Goal: Task Accomplishment & Management: Complete application form

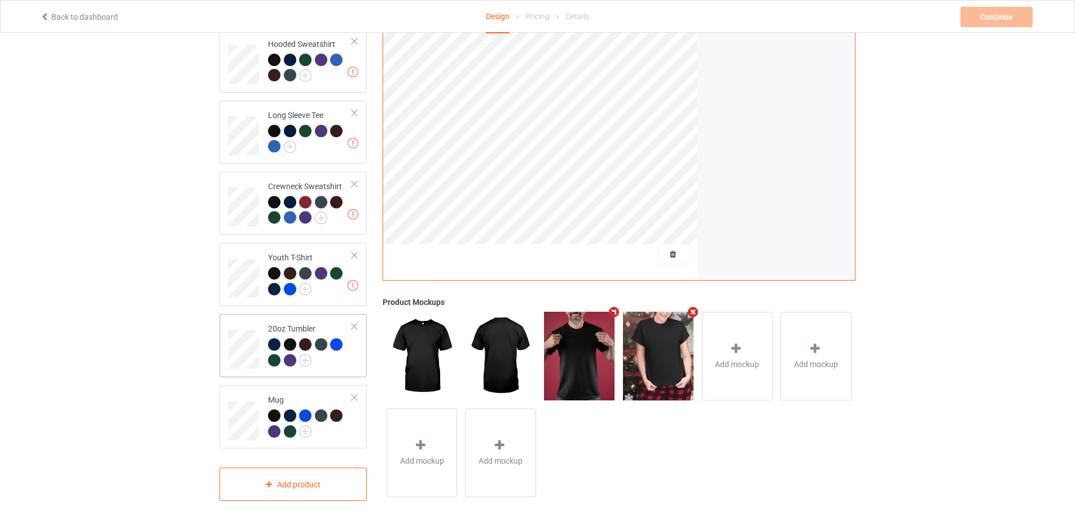
click at [223, 352] on div "20oz Tumbler" at bounding box center [293, 345] width 147 height 63
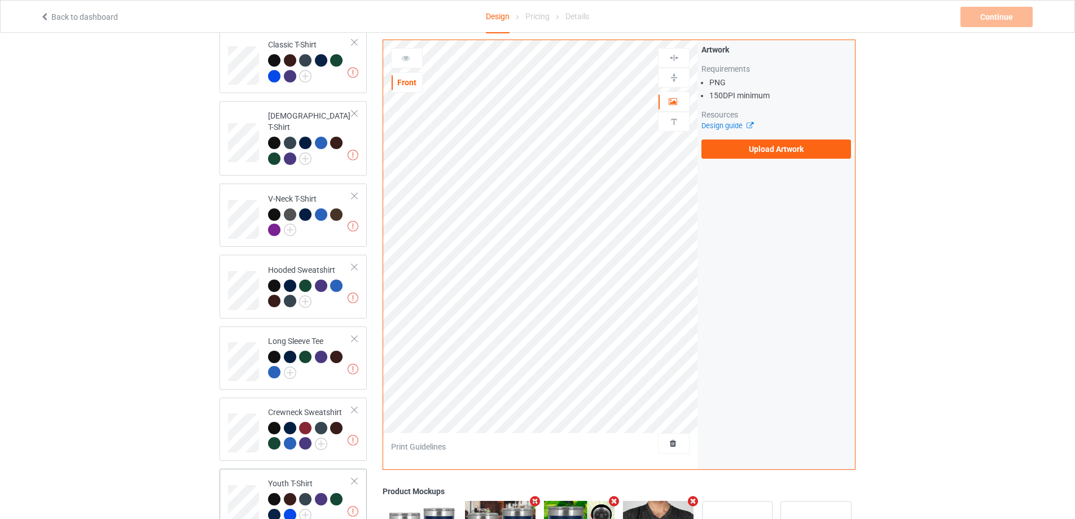
scroll to position [326, 0]
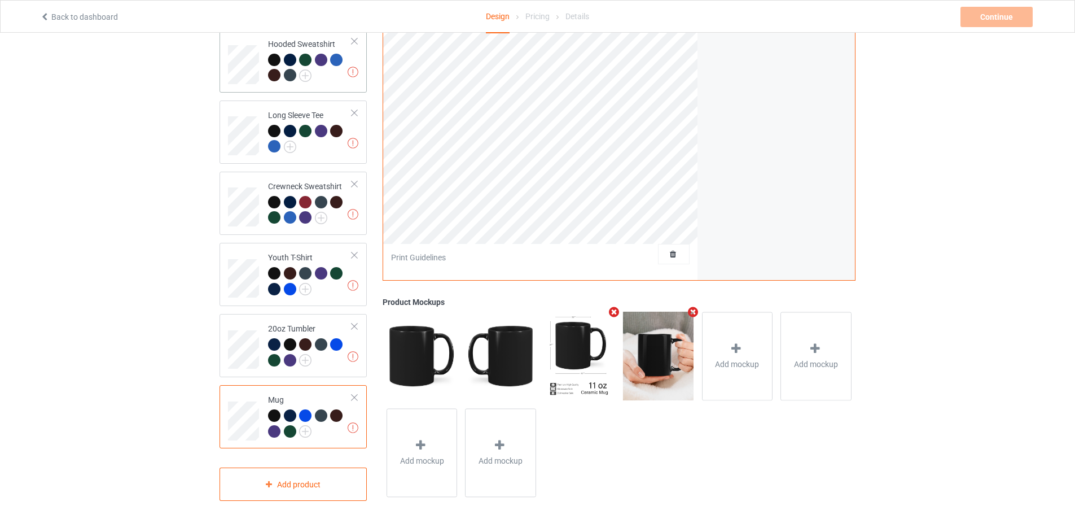
scroll to position [44, 0]
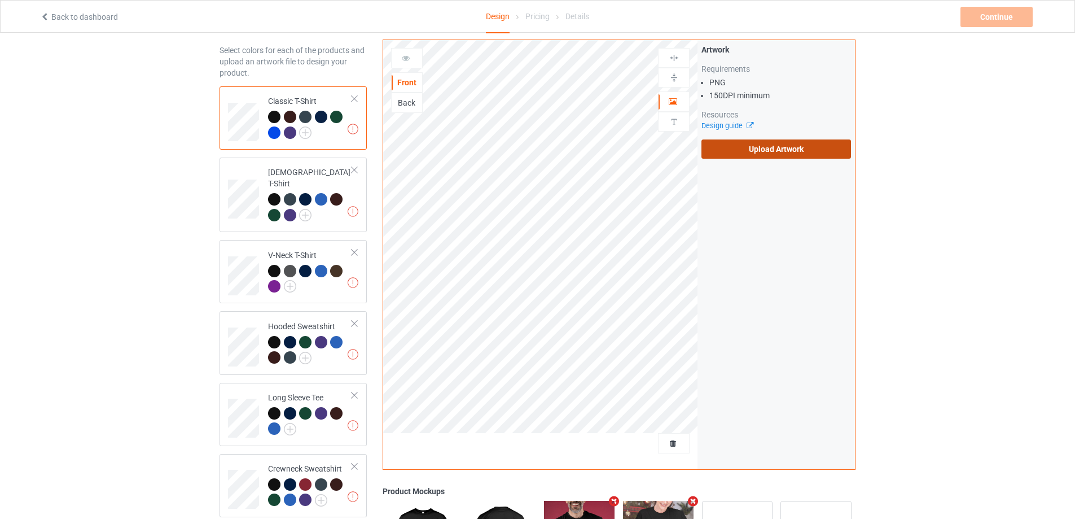
click at [775, 144] on label "Upload Artwork" at bounding box center [777, 148] width 150 height 19
click at [0, 0] on input "Upload Artwork" at bounding box center [0, 0] width 0 height 0
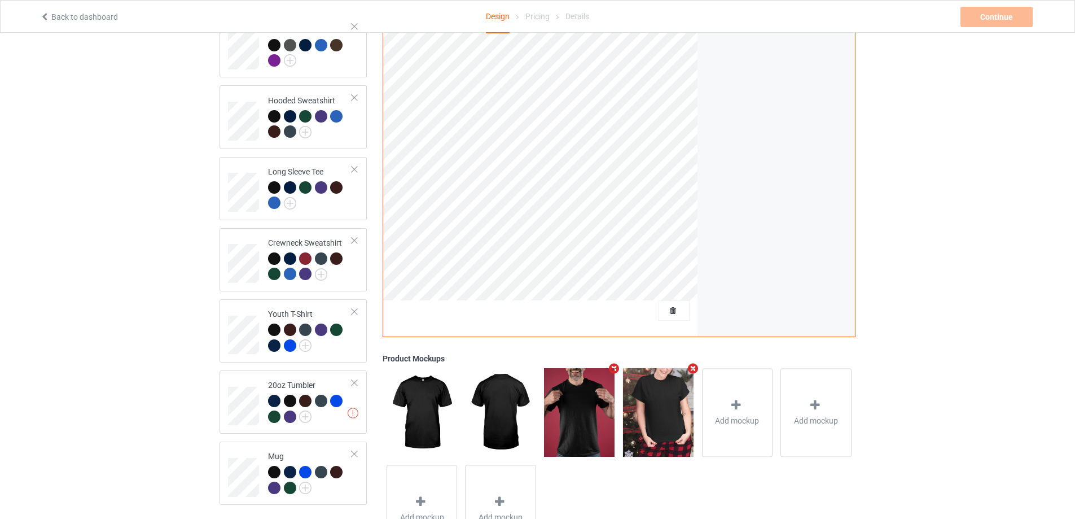
scroll to position [326, 0]
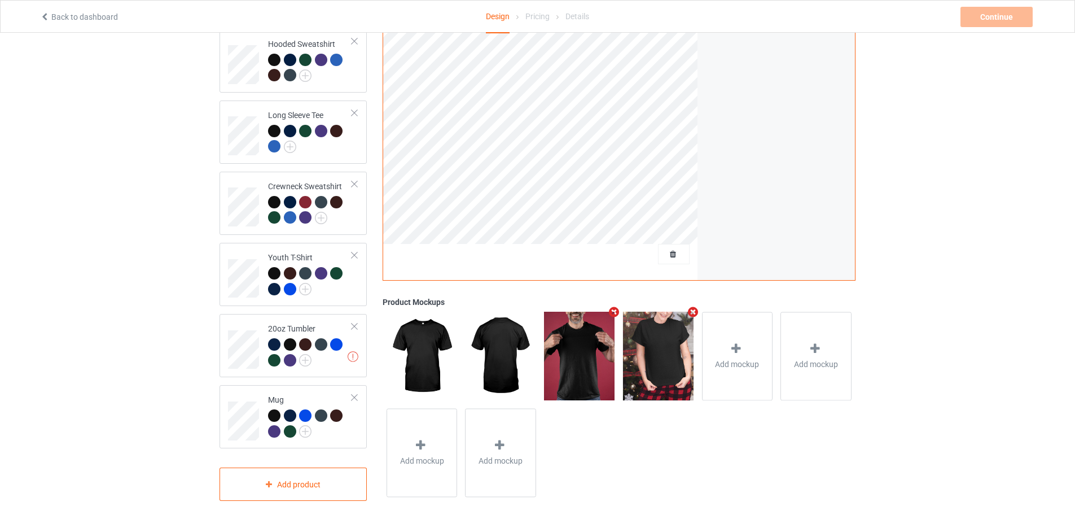
click at [218, 339] on div "Design Select colors for each of the products and upload an artwork file to des…" at bounding box center [293, 115] width 163 height 786
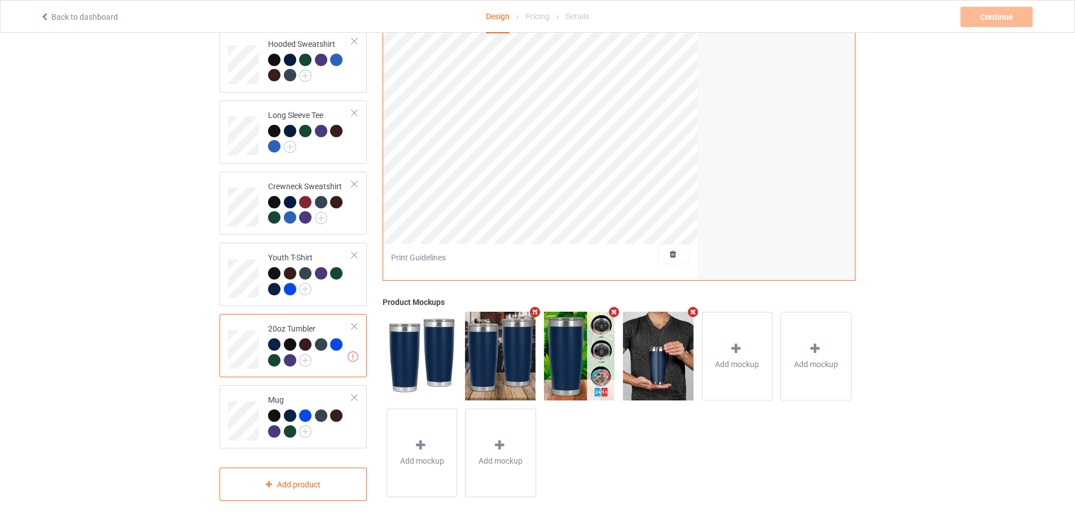
scroll to position [157, 0]
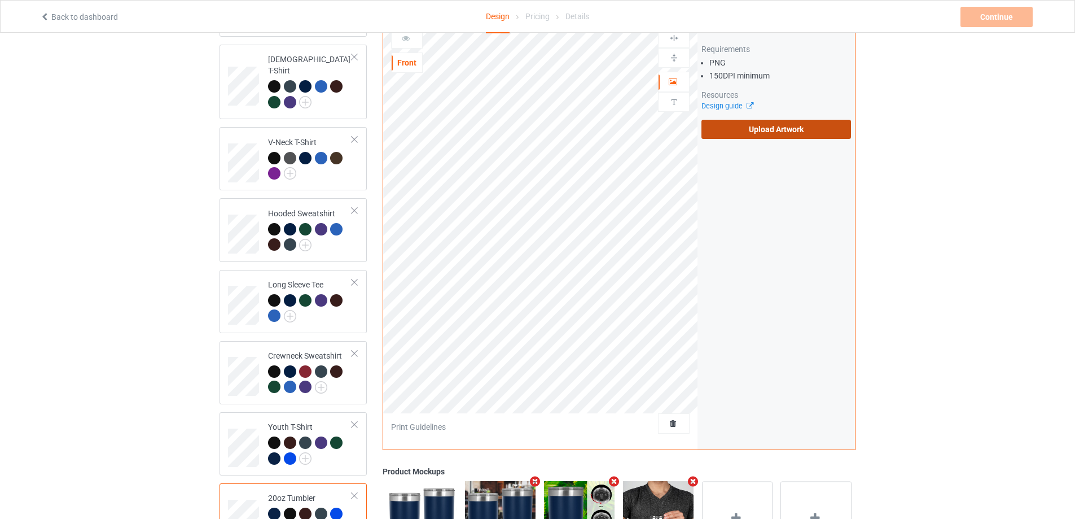
click at [717, 123] on label "Upload Artwork" at bounding box center [777, 129] width 150 height 19
click at [0, 0] on input "Upload Artwork" at bounding box center [0, 0] width 0 height 0
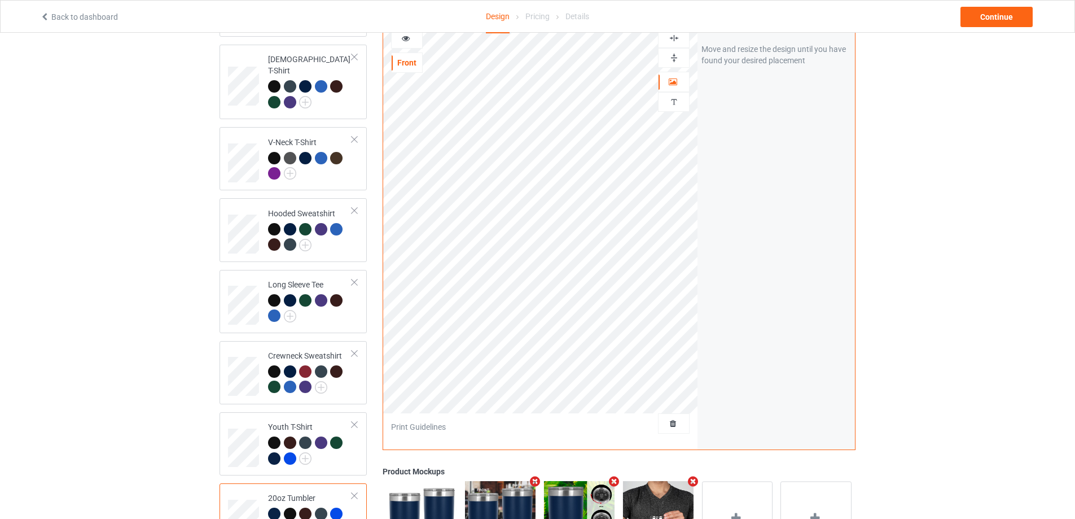
scroll to position [326, 0]
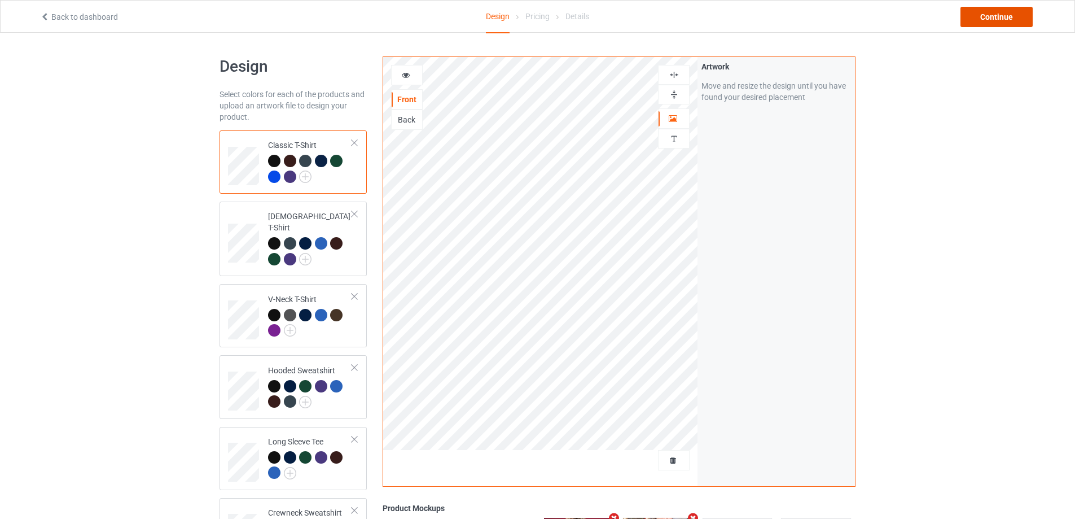
click at [1001, 19] on div "Continue" at bounding box center [997, 17] width 72 height 20
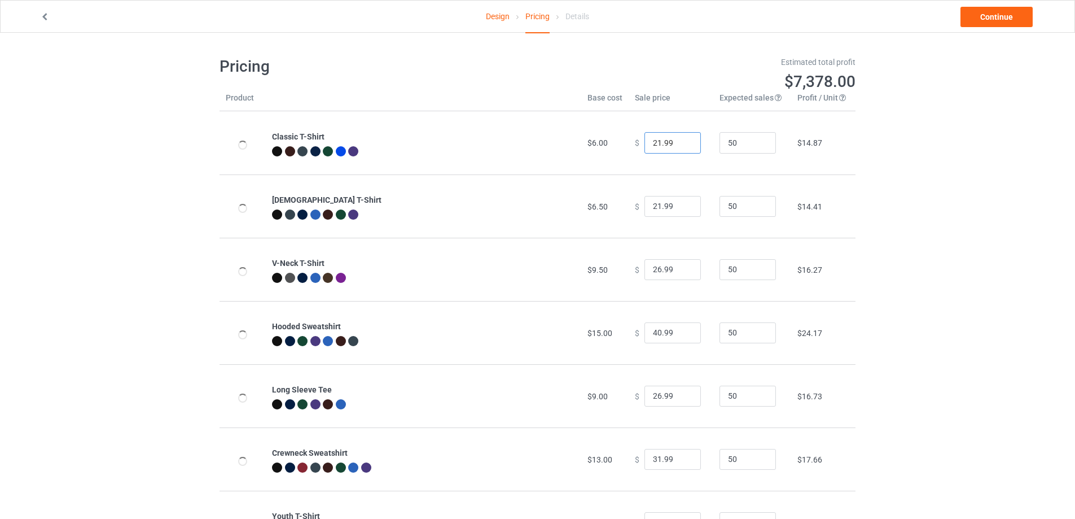
drag, startPoint x: 655, startPoint y: 146, endPoint x: 635, endPoint y: 145, distance: 20.4
click at [635, 145] on div "$ 21.99" at bounding box center [671, 142] width 72 height 21
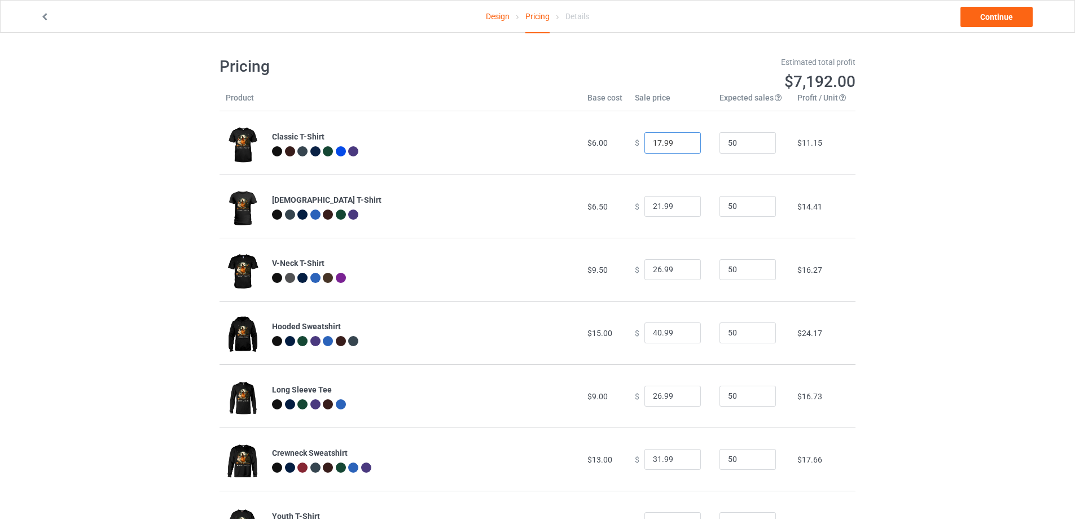
type input "17.99"
drag, startPoint x: 655, startPoint y: 207, endPoint x: 637, endPoint y: 207, distance: 17.5
click at [637, 207] on div "$ 21.99" at bounding box center [671, 206] width 72 height 21
type input "18.99"
drag, startPoint x: 654, startPoint y: 332, endPoint x: 639, endPoint y: 335, distance: 14.9
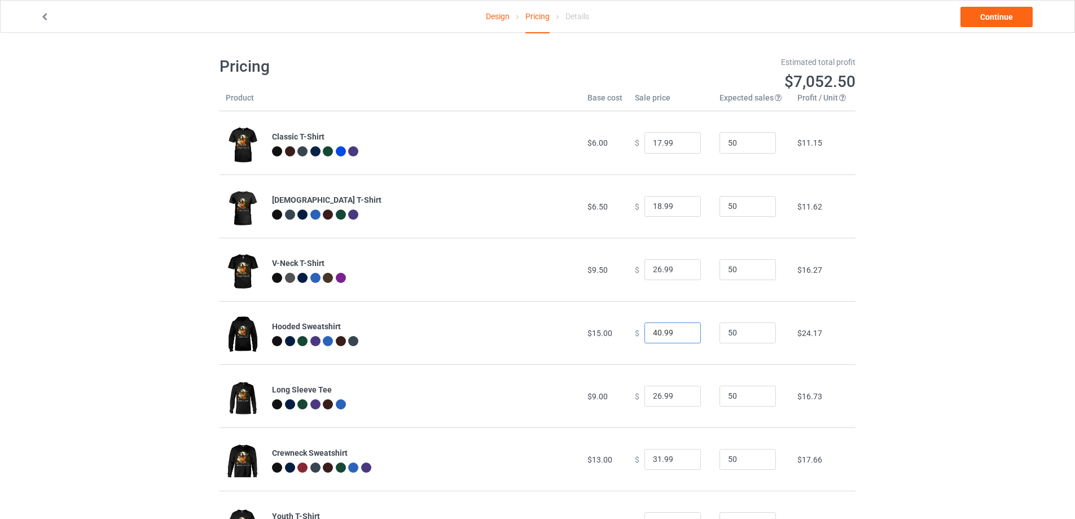
click at [645, 335] on input "40.99" at bounding box center [673, 332] width 56 height 21
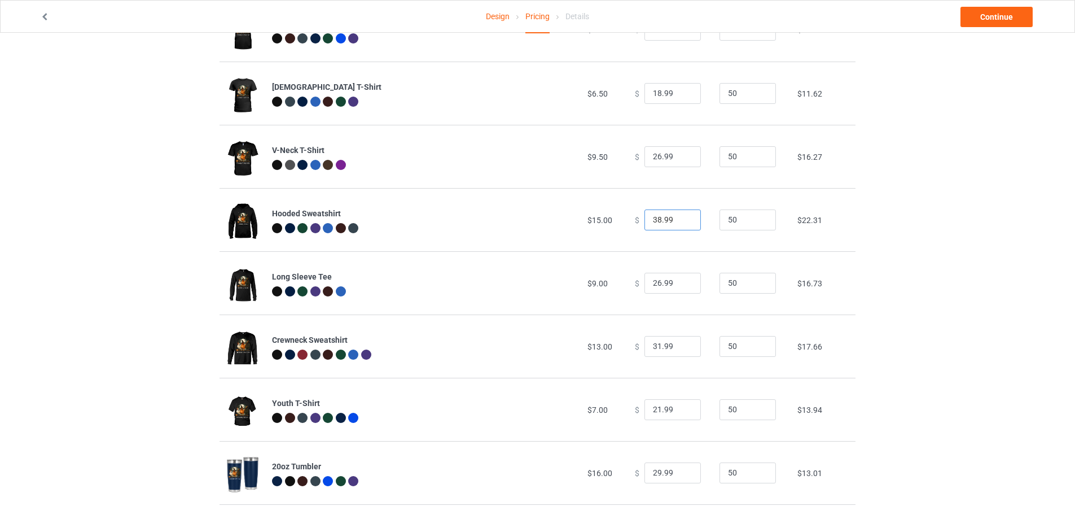
type input "38.99"
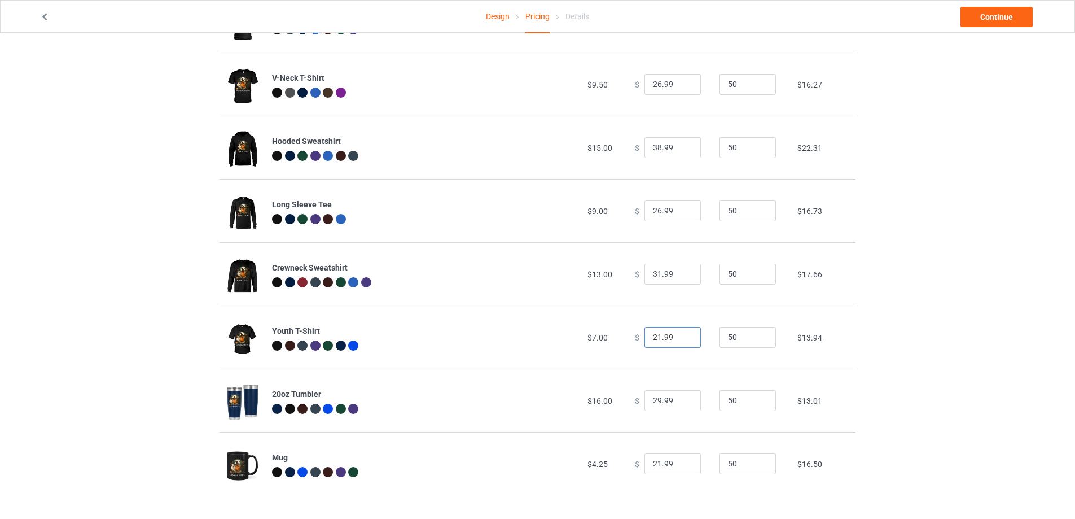
drag, startPoint x: 655, startPoint y: 339, endPoint x: 637, endPoint y: 338, distance: 17.5
click at [637, 338] on div "$ 21.99" at bounding box center [671, 337] width 72 height 21
type input "18.99"
click at [643, 363] on td "$ 18.99" at bounding box center [671, 336] width 85 height 63
drag, startPoint x: 653, startPoint y: 466, endPoint x: 635, endPoint y: 465, distance: 18.1
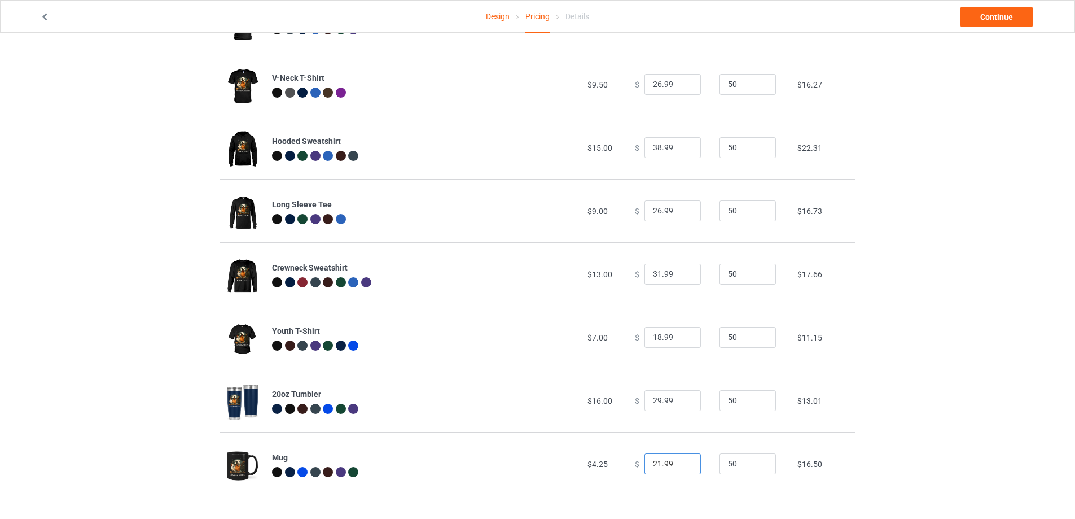
click at [636, 465] on div "$ 21.99" at bounding box center [671, 463] width 72 height 21
type input "16.99"
click at [690, 438] on td "$ 16.99" at bounding box center [671, 463] width 85 height 63
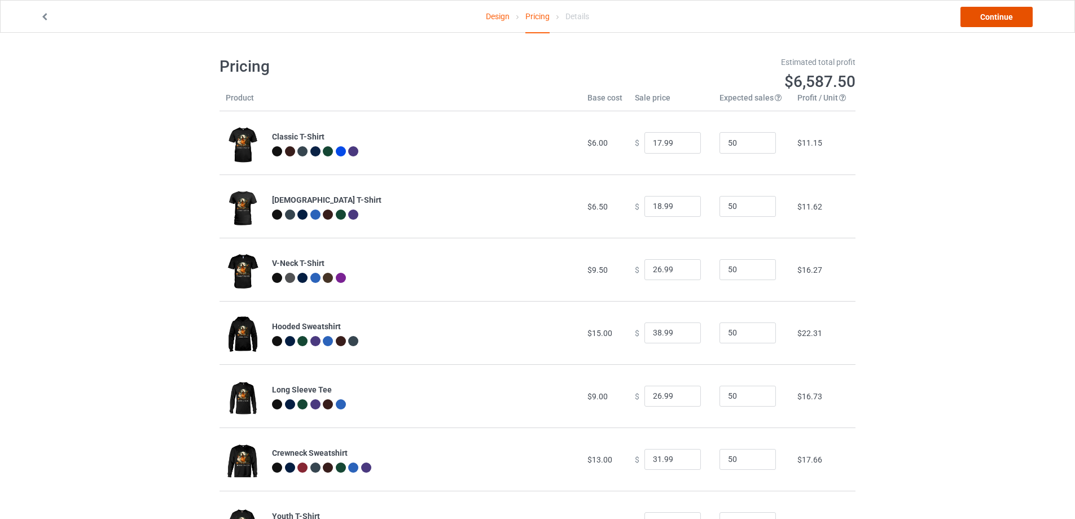
click at [979, 21] on link "Continue" at bounding box center [997, 17] width 72 height 20
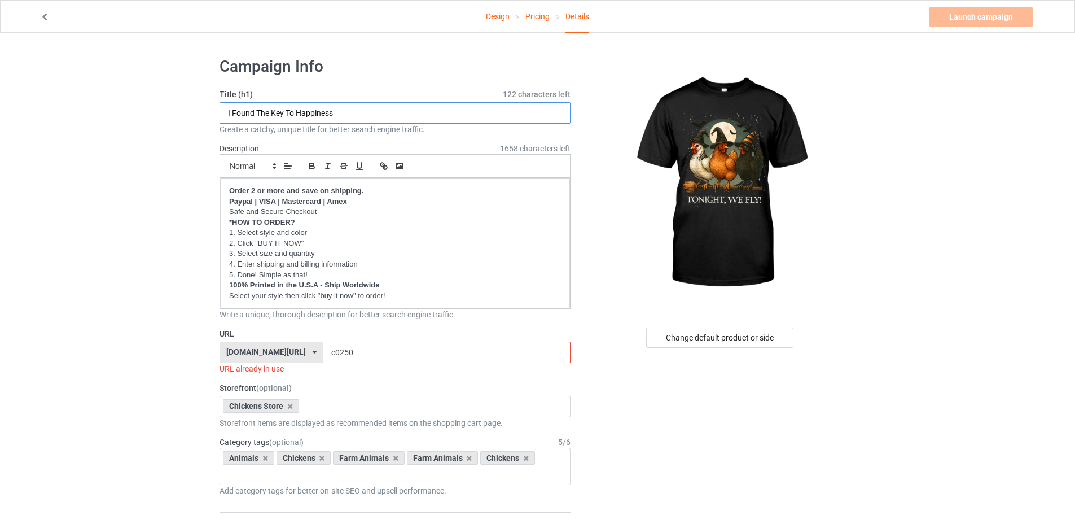
drag, startPoint x: 331, startPoint y: 114, endPoint x: 199, endPoint y: 113, distance: 132.1
type input "Tonight We Fly"
click at [342, 354] on input "c0250" at bounding box center [446, 351] width 247 height 21
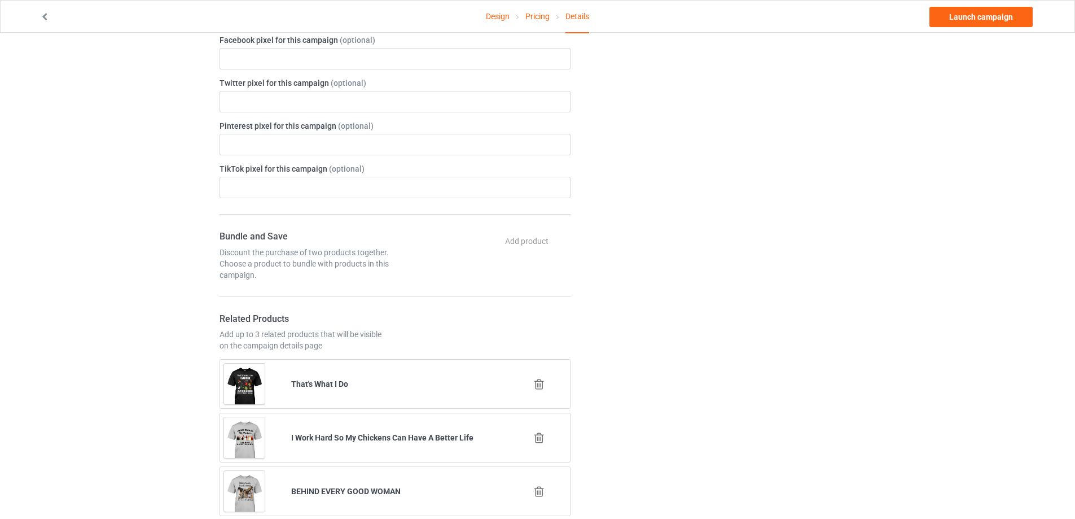
scroll to position [677, 0]
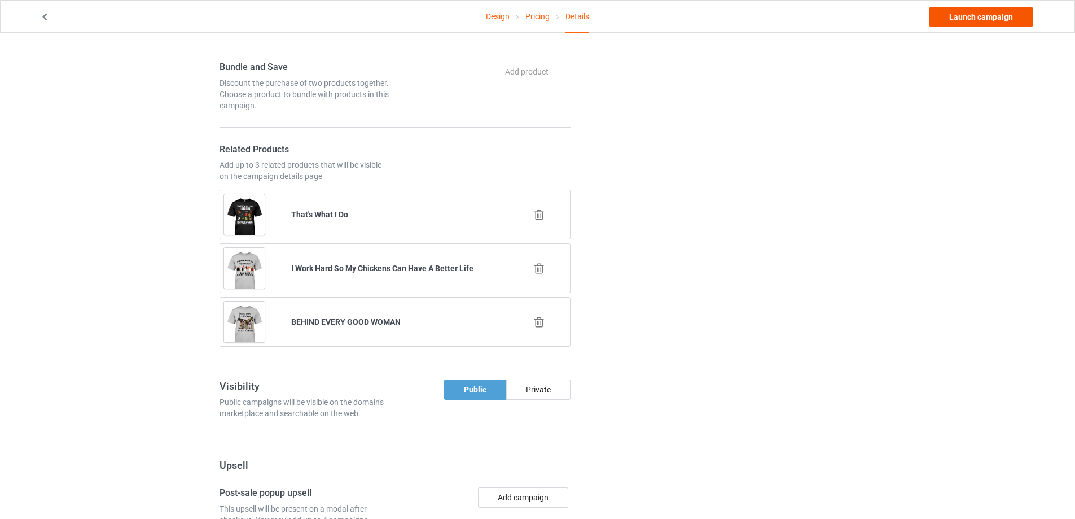
type input "c0256"
click at [975, 23] on link "Launch campaign" at bounding box center [981, 17] width 103 height 20
